Goal: Understand process/instructions: Learn about a topic

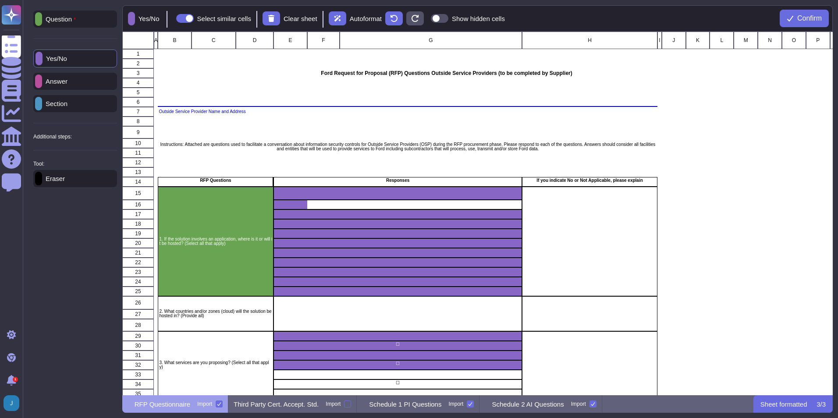
click at [221, 406] on icon at bounding box center [219, 404] width 4 height 4
click at [0, 0] on input "Import" at bounding box center [0, 0] width 0 height 0
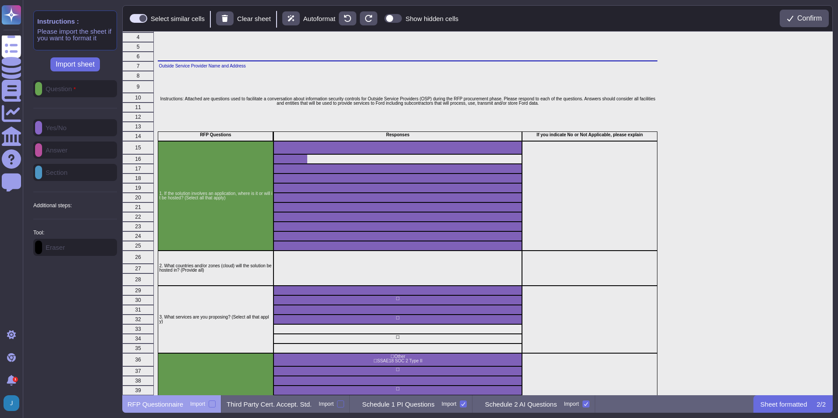
scroll to position [88, 0]
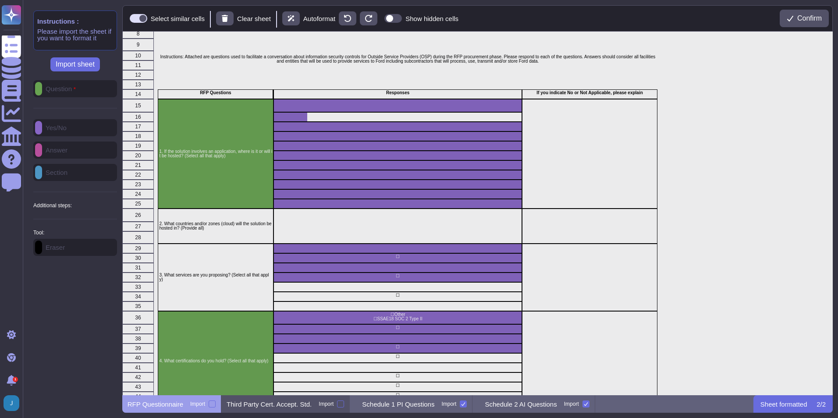
click at [267, 397] on div "Third Party Cert. Accept. Std. [GEOGRAPHIC_DATA]" at bounding box center [285, 405] width 128 height 18
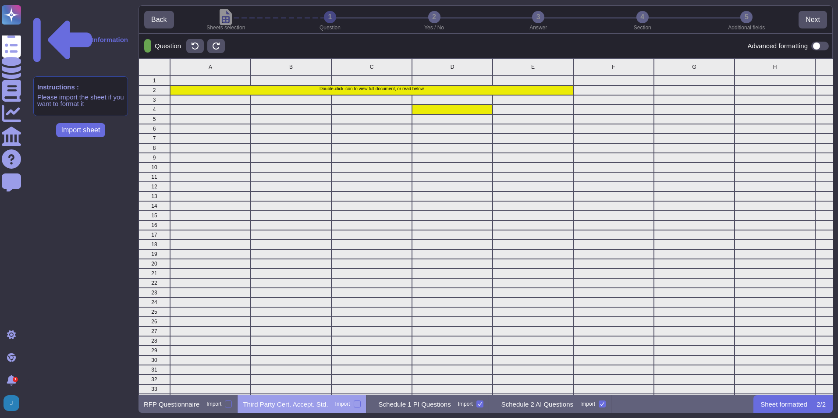
scroll to position [331, 688]
click at [385, 404] on p "Schedule 1 PI Questions" at bounding box center [415, 404] width 72 height 7
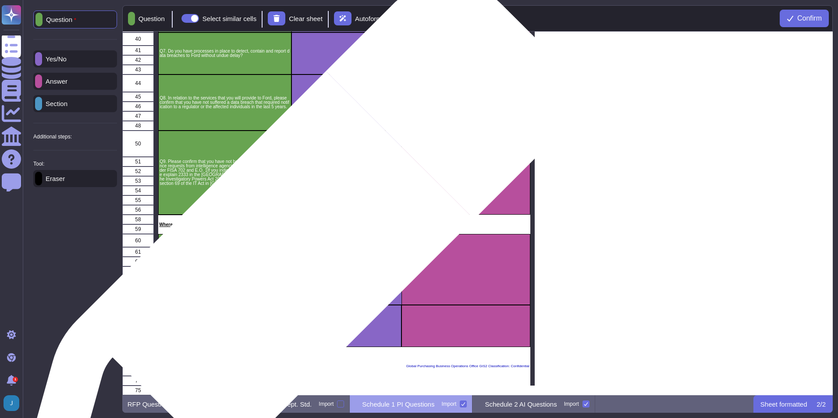
scroll to position [393, 0]
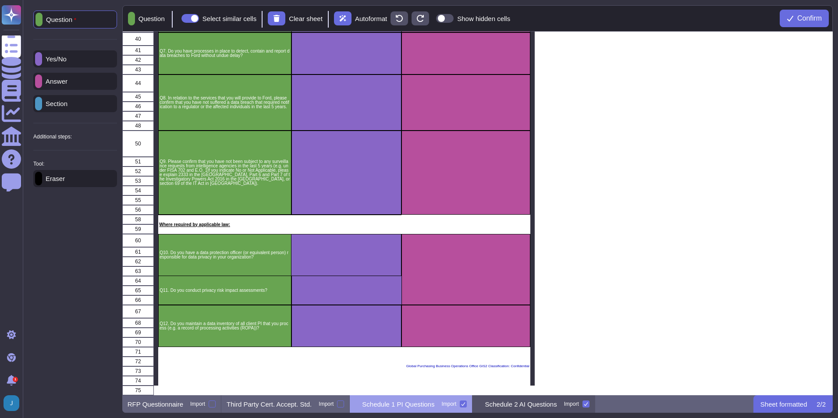
click at [499, 405] on p "Schedule 2 AI Questions" at bounding box center [521, 404] width 72 height 7
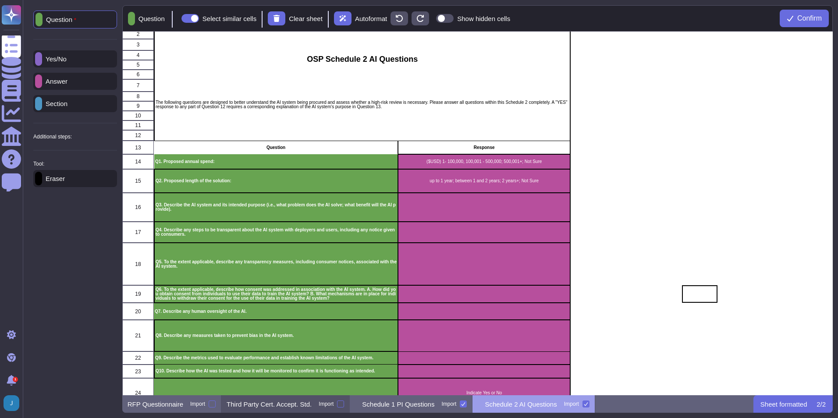
scroll to position [44, 0]
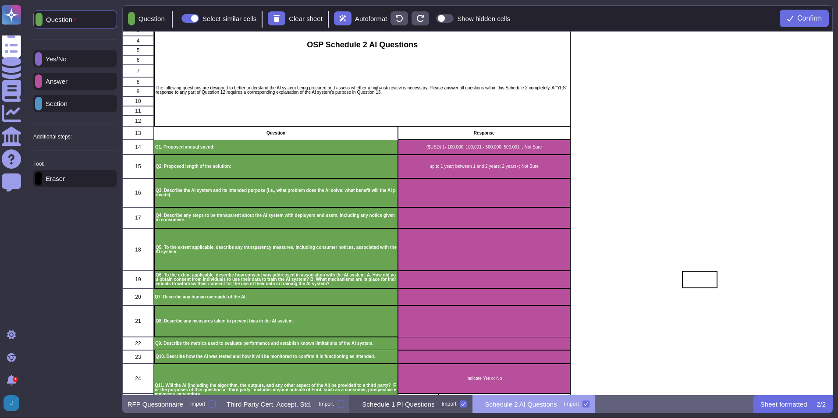
click at [390, 403] on p "Schedule 1 PI Questions" at bounding box center [398, 404] width 72 height 7
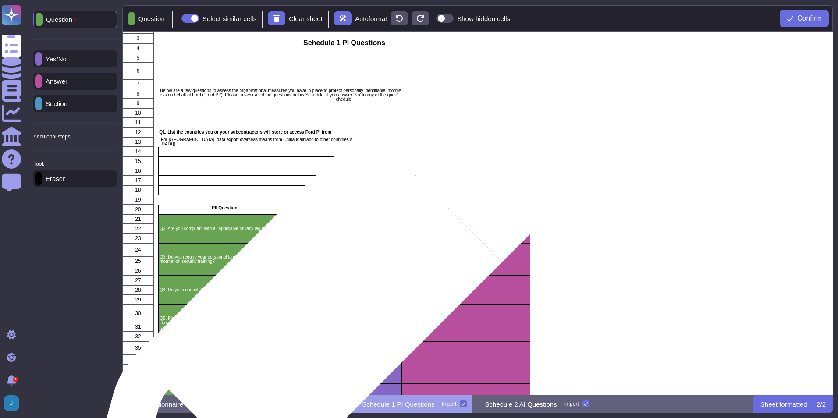
scroll to position [0, 0]
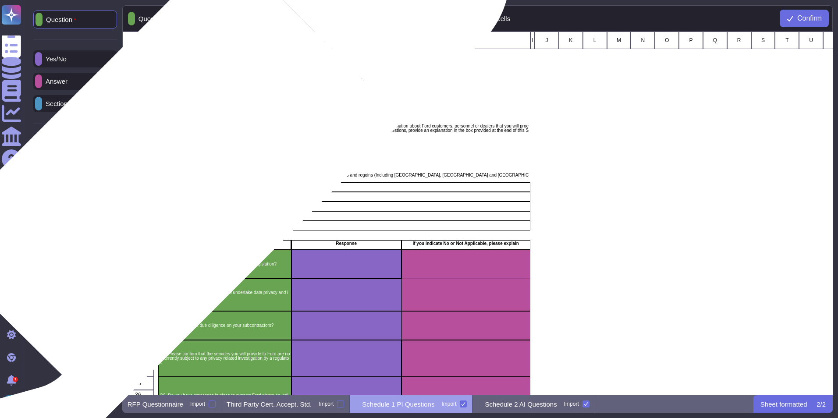
click at [178, 170] on p "Q1. List the countries you or your subcontractors will store or access Ford PI …" at bounding box center [344, 168] width 370 height 4
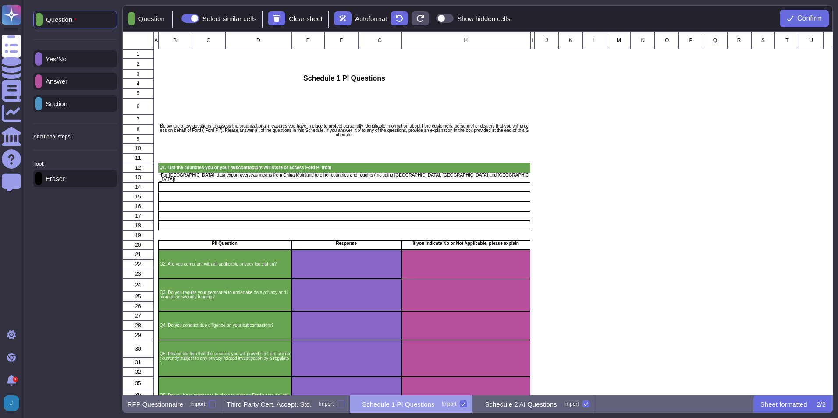
click at [100, 83] on div "Answer" at bounding box center [75, 81] width 84 height 17
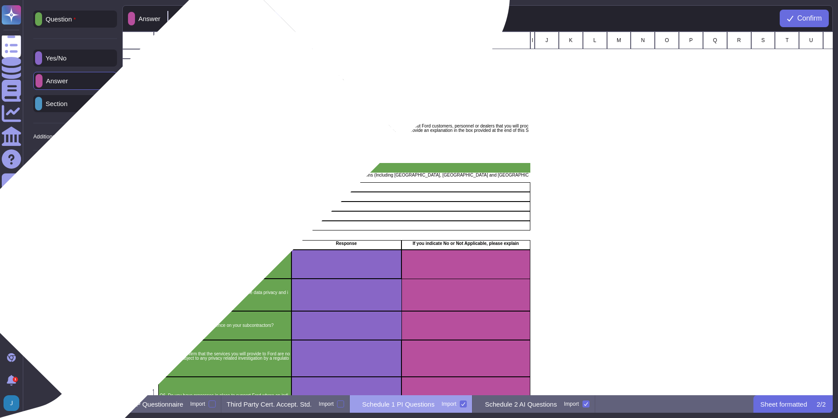
click at [178, 189] on div "grid" at bounding box center [344, 187] width 372 height 10
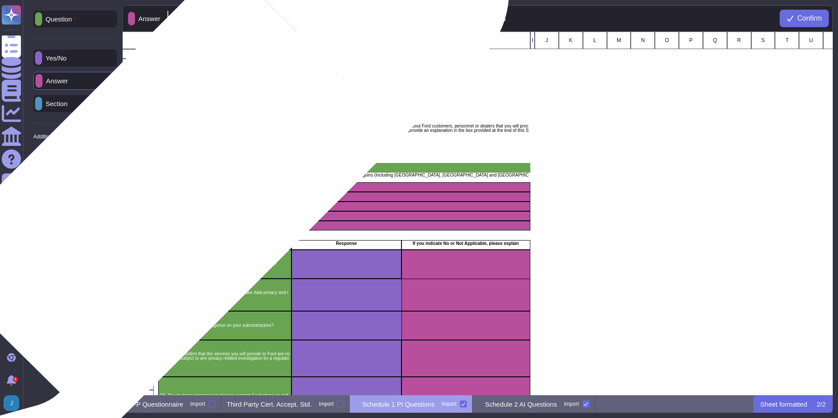
click at [176, 187] on div "grid" at bounding box center [344, 187] width 372 height 10
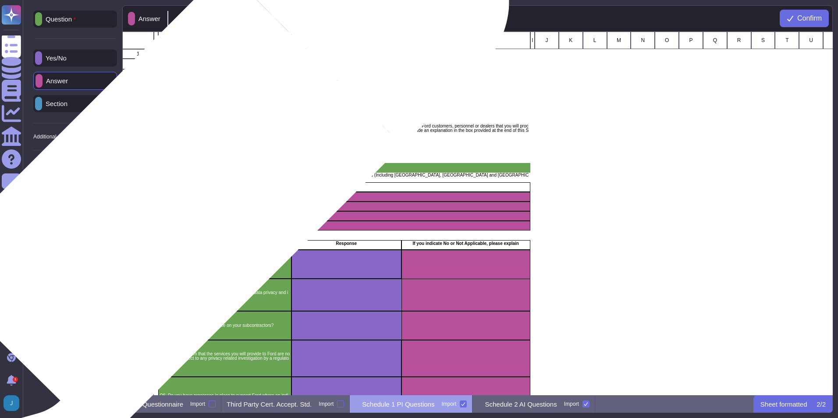
click at [177, 198] on div "grid" at bounding box center [344, 197] width 372 height 10
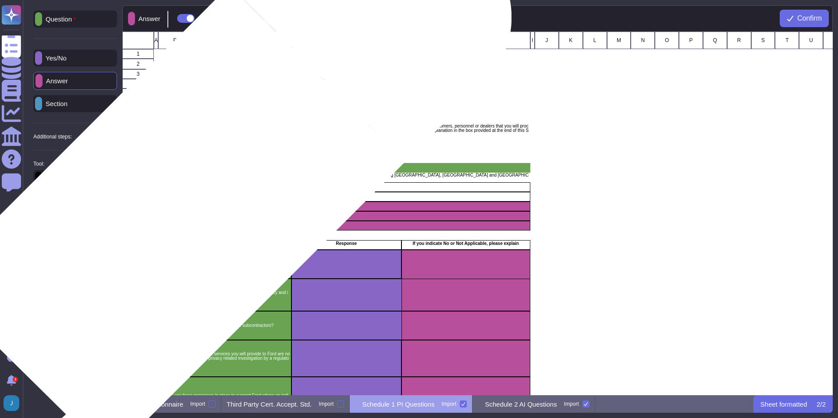
click at [182, 211] on div "grid" at bounding box center [344, 207] width 372 height 10
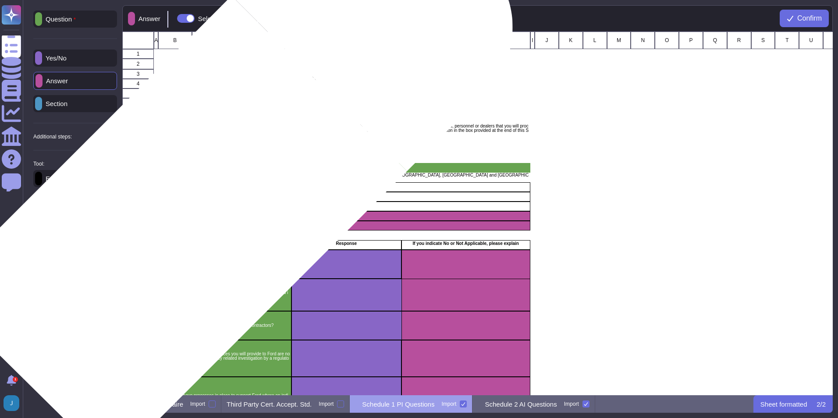
click at [184, 220] on div "grid" at bounding box center [344, 216] width 372 height 10
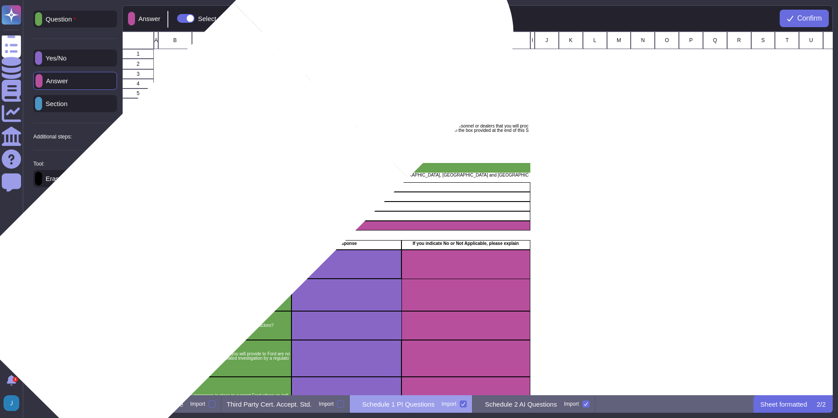
click at [188, 216] on div "grid" at bounding box center [344, 216] width 372 height 10
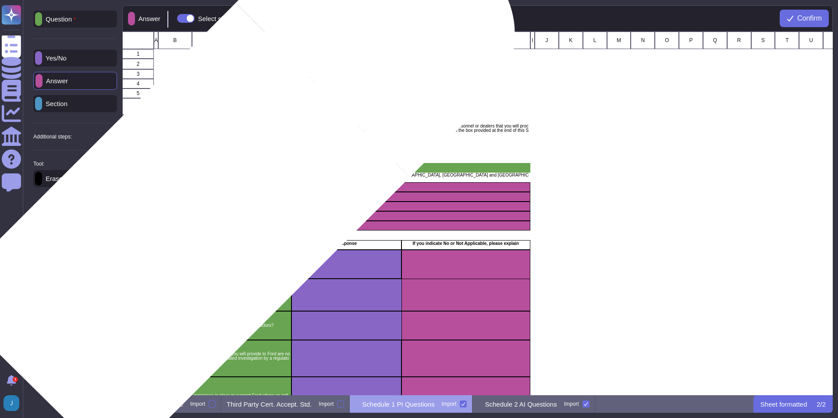
click at [188, 226] on div "grid" at bounding box center [344, 226] width 372 height 10
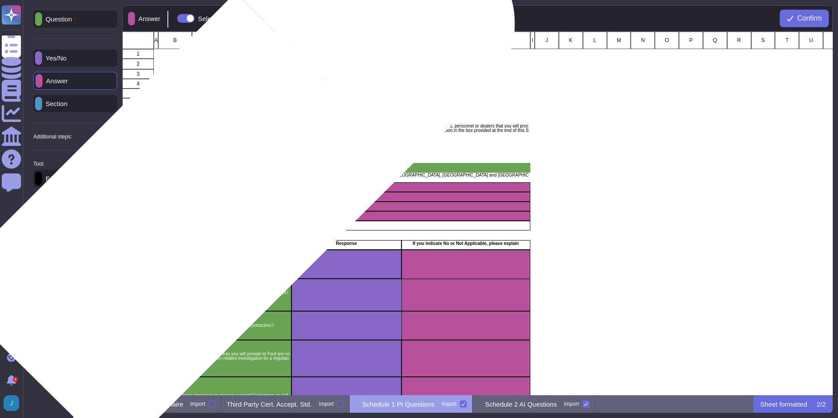
click at [188, 215] on div "grid" at bounding box center [344, 216] width 372 height 10
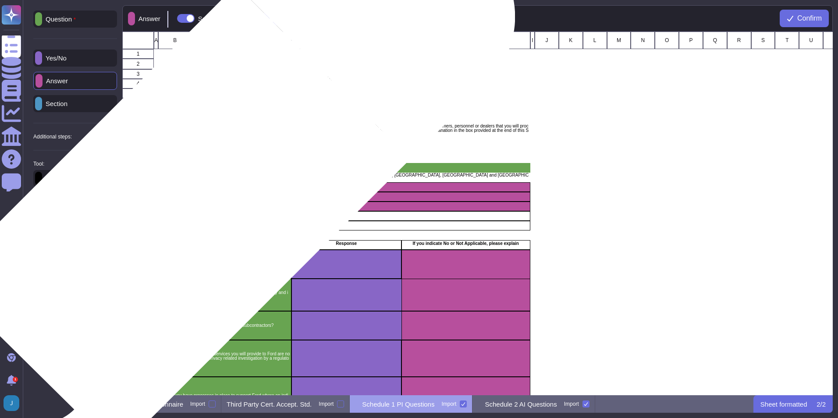
click at [189, 204] on div "grid" at bounding box center [344, 207] width 372 height 10
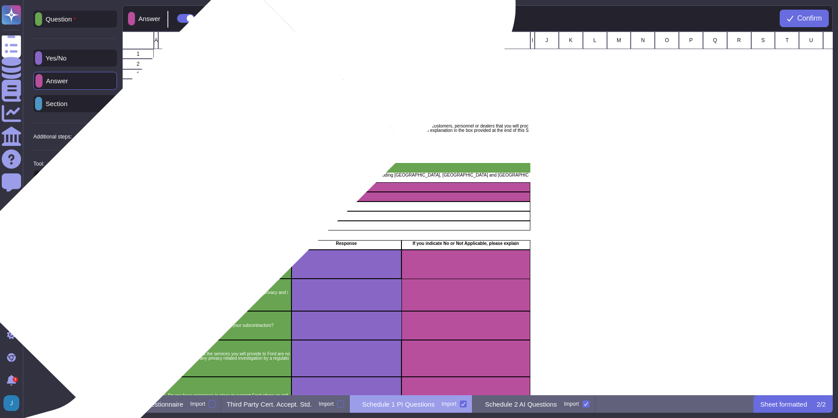
click at [190, 196] on div "grid" at bounding box center [344, 197] width 372 height 10
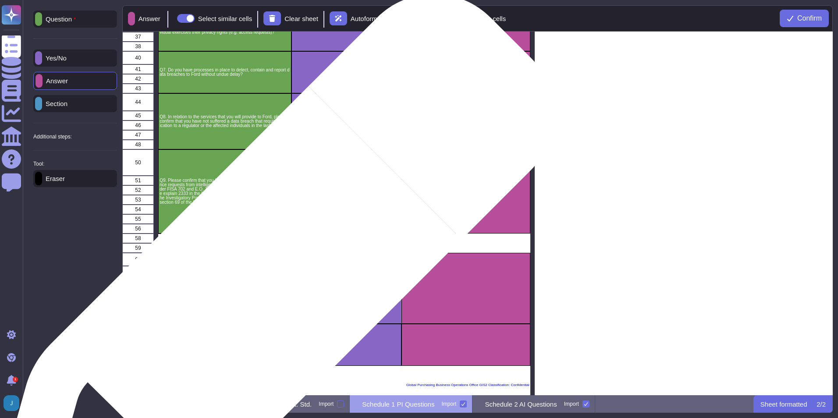
scroll to position [393, 0]
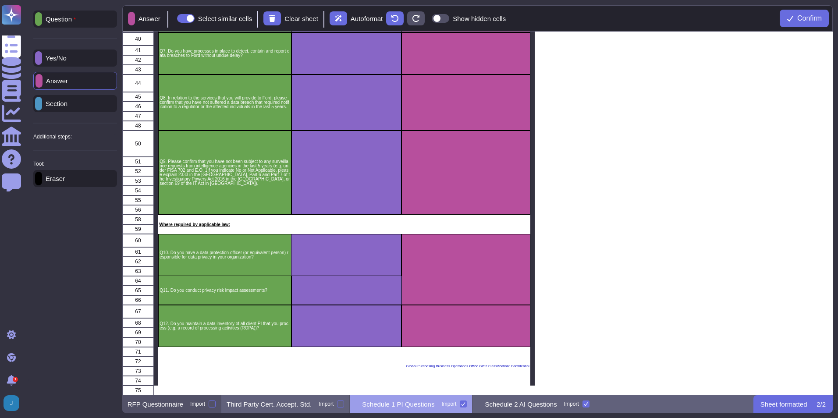
click at [176, 408] on p "RFP Questionnaire" at bounding box center [156, 404] width 56 height 7
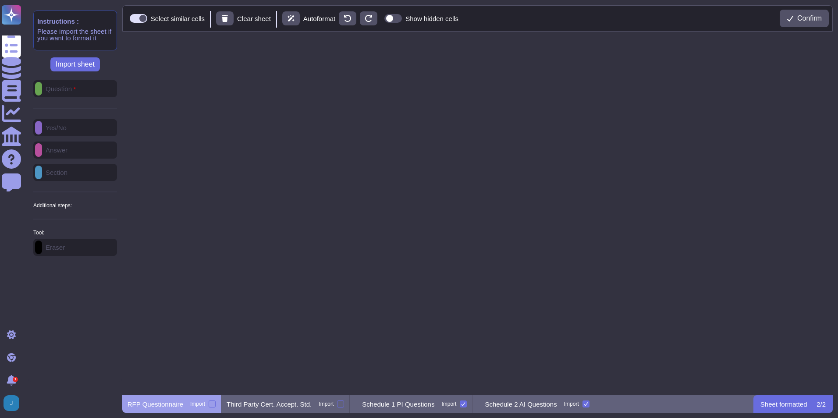
scroll to position [0, 0]
